Goal: Obtain resource: Download file/media

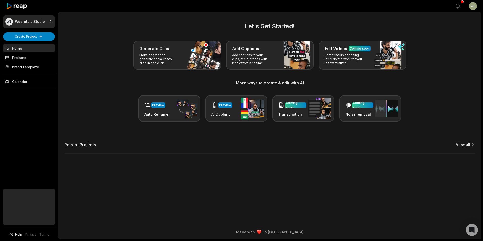
click at [466, 144] on link "View all" at bounding box center [463, 144] width 14 height 5
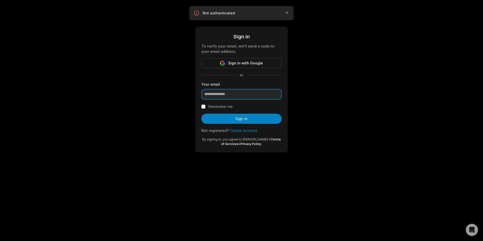
click at [246, 96] on input "email" at bounding box center [241, 94] width 80 height 11
type input "**********"
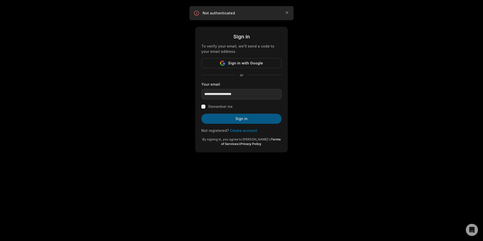
click at [240, 119] on button "Sign in" at bounding box center [241, 119] width 80 height 10
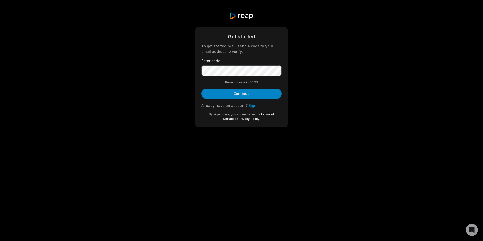
click at [253, 95] on button "Continue" at bounding box center [241, 94] width 80 height 10
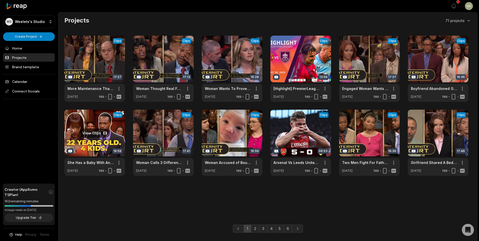
click at [90, 136] on link at bounding box center [94, 143] width 61 height 66
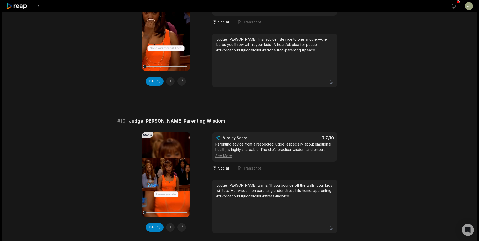
scroll to position [1316, 0]
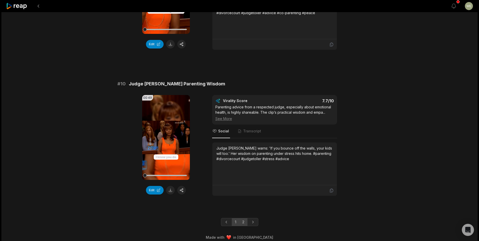
drag, startPoint x: 245, startPoint y: 216, endPoint x: 246, endPoint y: 214, distance: 2.9
click at [244, 218] on link "2" at bounding box center [243, 222] width 8 height 8
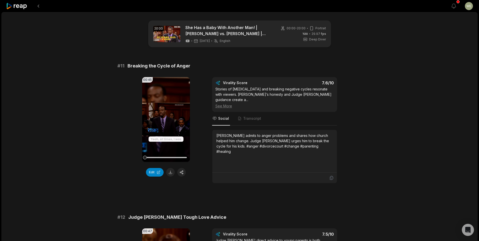
click at [171, 173] on button at bounding box center [170, 172] width 9 height 9
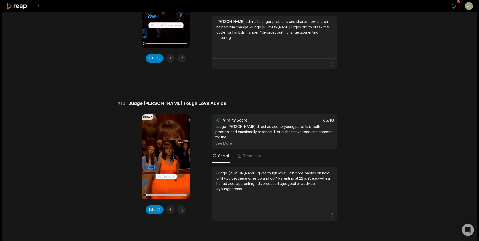
scroll to position [151, 0]
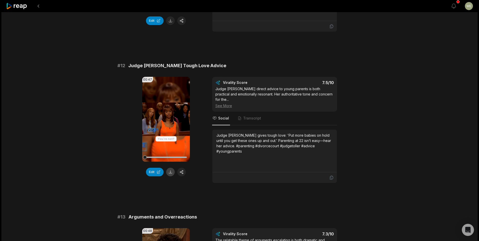
click at [170, 168] on button at bounding box center [170, 172] width 9 height 9
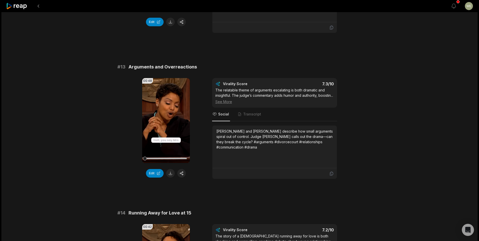
scroll to position [303, 0]
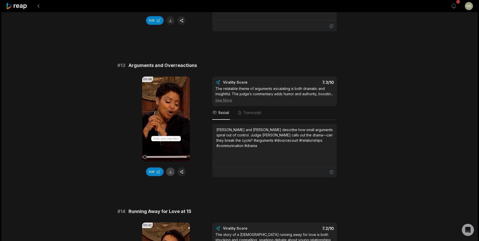
click at [168, 167] on button at bounding box center [170, 171] width 9 height 9
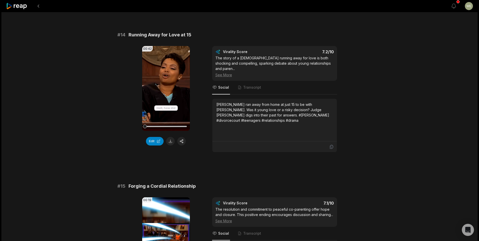
scroll to position [480, 0]
click at [171, 137] on button at bounding box center [170, 141] width 9 height 9
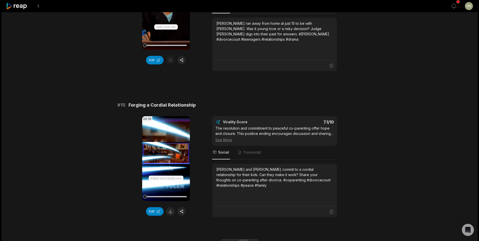
scroll to position [576, 0]
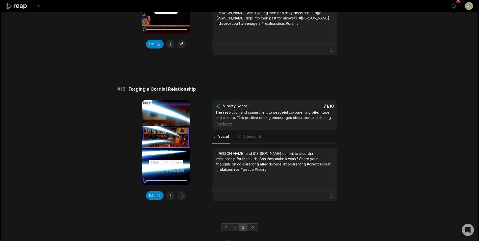
drag, startPoint x: 169, startPoint y: 186, endPoint x: 174, endPoint y: 178, distance: 9.5
click at [169, 191] on button at bounding box center [170, 195] width 9 height 9
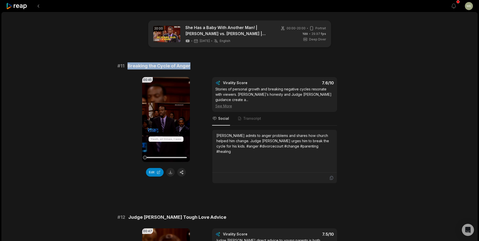
drag, startPoint x: 128, startPoint y: 65, endPoint x: 219, endPoint y: 69, distance: 90.5
click at [219, 69] on div "# 11 Breaking the Cycle of [PERSON_NAME]" at bounding box center [239, 65] width 244 height 7
copy span "Breaking the Cycle of Anger"
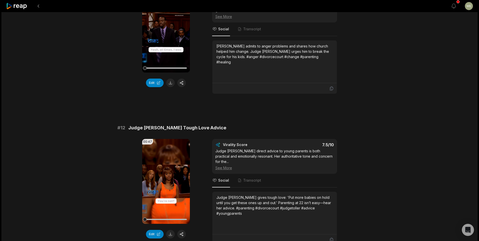
scroll to position [101, 0]
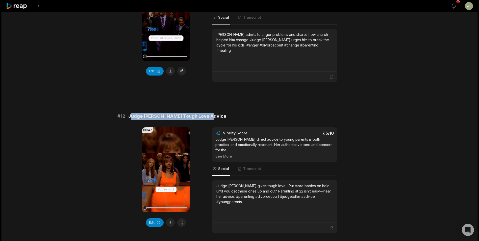
drag, startPoint x: 129, startPoint y: 110, endPoint x: 210, endPoint y: 114, distance: 80.6
click at [210, 114] on div "# 12 Judge [PERSON_NAME] Tough Love Advice" at bounding box center [239, 116] width 244 height 7
click at [136, 113] on span "Judge [PERSON_NAME] Tough Love Advice" at bounding box center [177, 116] width 98 height 7
drag, startPoint x: 140, startPoint y: 111, endPoint x: 211, endPoint y: 111, distance: 71.7
click at [211, 113] on div "# 12 Judge [PERSON_NAME] Tough Love Advice" at bounding box center [239, 116] width 244 height 7
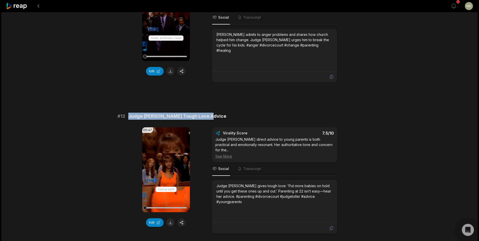
drag, startPoint x: 211, startPoint y: 111, endPoint x: 188, endPoint y: 112, distance: 23.5
copy span "Judge [PERSON_NAME] Tough Love Advice"
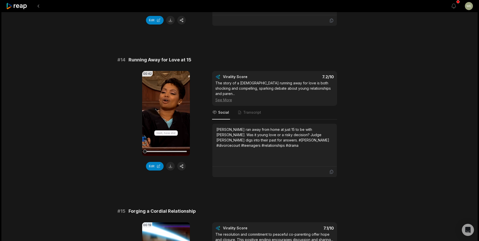
scroll to position [530, 0]
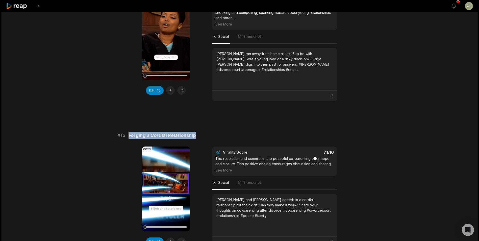
drag, startPoint x: 127, startPoint y: 124, endPoint x: 205, endPoint y: 125, distance: 77.7
click at [205, 132] on div "# 15 Forging a Cordial Relationship" at bounding box center [239, 135] width 244 height 7
drag, startPoint x: 205, startPoint y: 125, endPoint x: 191, endPoint y: 125, distance: 13.9
copy span "Forging a Cordial Relationship"
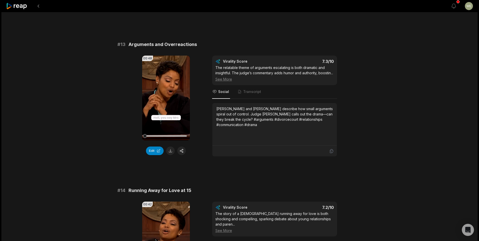
scroll to position [248, 0]
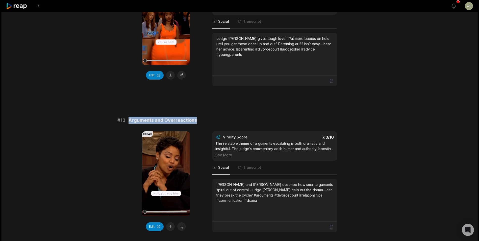
drag, startPoint x: 128, startPoint y: 109, endPoint x: 206, endPoint y: 110, distance: 78.2
click at [206, 117] on div "# 13 Arguments and Overreactions" at bounding box center [239, 120] width 244 height 7
drag, startPoint x: 206, startPoint y: 110, endPoint x: 184, endPoint y: 109, distance: 22.5
copy span "Arguments and Overreactions"
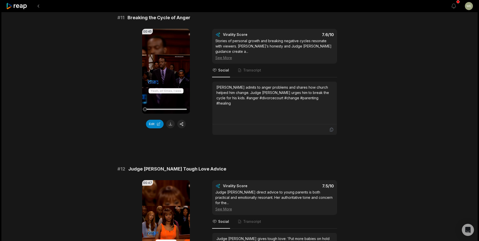
scroll to position [0, 0]
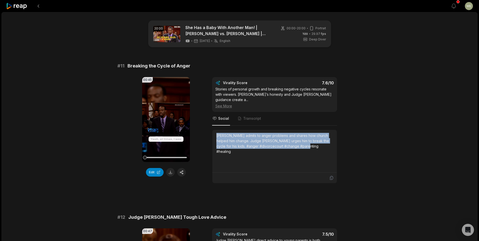
drag, startPoint x: 215, startPoint y: 129, endPoint x: 316, endPoint y: 144, distance: 102.0
click at [316, 144] on div "[PERSON_NAME] admits to anger problems and shares how church helped him change.…" at bounding box center [274, 151] width 124 height 43
drag, startPoint x: 316, startPoint y: 144, endPoint x: 276, endPoint y: 134, distance: 41.7
copy div "[PERSON_NAME] admits to anger problems and shares how church helped him change.…"
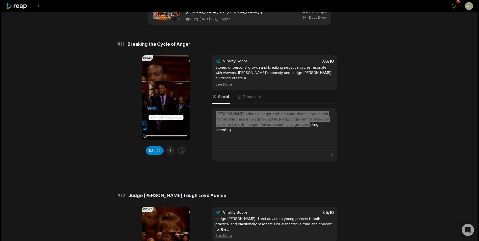
scroll to position [76, 0]
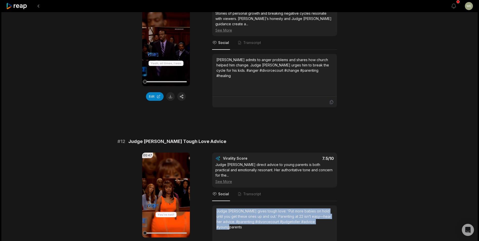
drag, startPoint x: 215, startPoint y: 199, endPoint x: 326, endPoint y: 211, distance: 112.2
click at [326, 211] on div "Judge [PERSON_NAME] gives tough love: 'Put more babies on hold until you get th…" at bounding box center [274, 226] width 124 height 43
drag, startPoint x: 326, startPoint y: 211, endPoint x: 273, endPoint y: 208, distance: 53.6
copy div "Judge [PERSON_NAME] gives tough love: 'Put more babies on hold until you get th…"
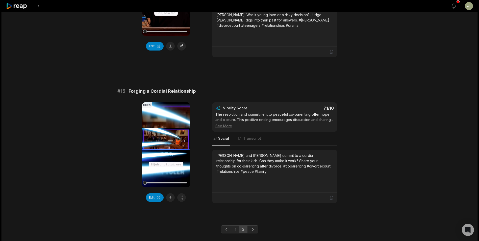
scroll to position [576, 0]
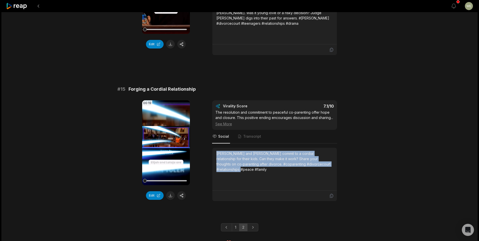
drag, startPoint x: 215, startPoint y: 142, endPoint x: 340, endPoint y: 154, distance: 125.8
click at [340, 154] on div "00:19 Your browser does not support mp4 format. Edit Virality Score 7.1 /10 The…" at bounding box center [239, 150] width 244 height 101
copy div "[PERSON_NAME] and [PERSON_NAME] commit to a cordial relationship for their kids…"
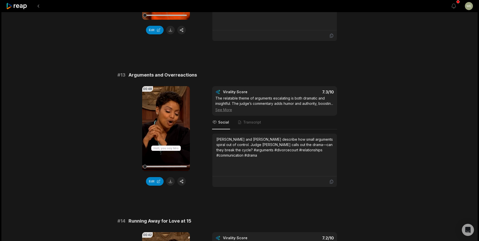
scroll to position [248, 0]
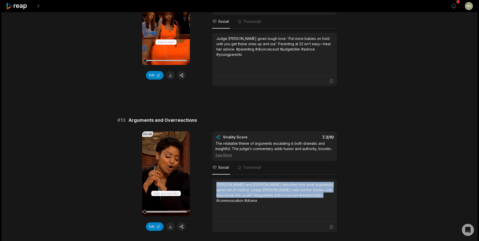
drag, startPoint x: 216, startPoint y: 179, endPoint x: 337, endPoint y: 189, distance: 121.8
click at [337, 189] on div "00:48 Your browser does not support mp4 format. Edit Virality Score 7.3 /10 The…" at bounding box center [239, 181] width 244 height 101
copy div "[PERSON_NAME] and [PERSON_NAME] describe how small arguments spiral out of cont…"
